Goal: Navigation & Orientation: Find specific page/section

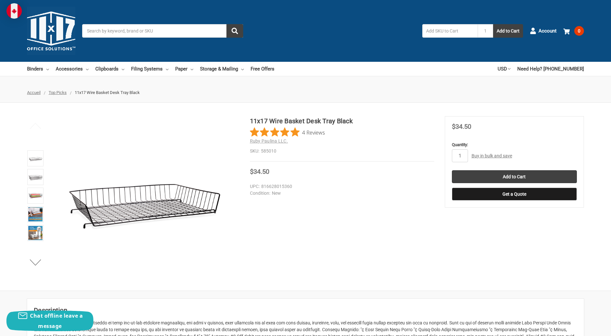
click at [56, 93] on span "Top Picks" at bounding box center [58, 92] width 18 height 5
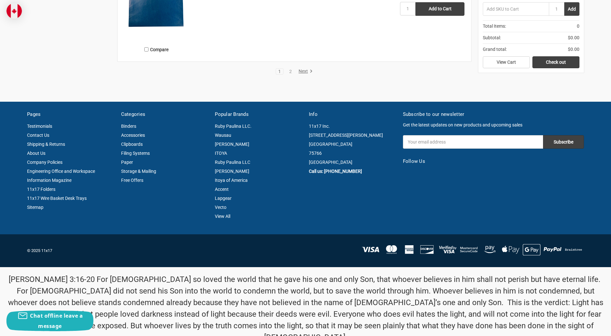
scroll to position [1378, 0]
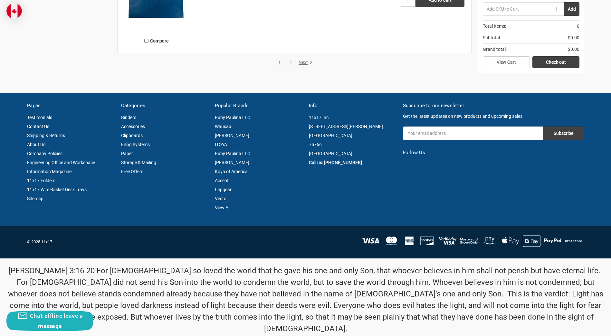
click at [305, 64] on link "Next" at bounding box center [304, 63] width 16 height 6
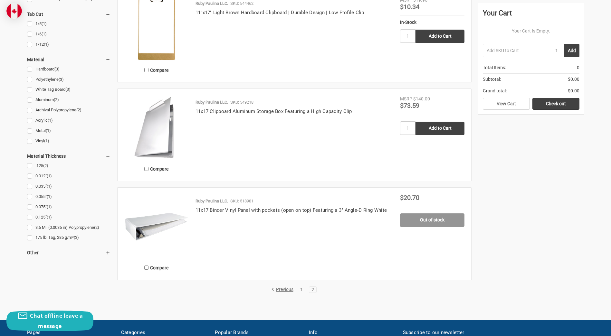
scroll to position [740, 0]
